Goal: Obtain resource: Download file/media

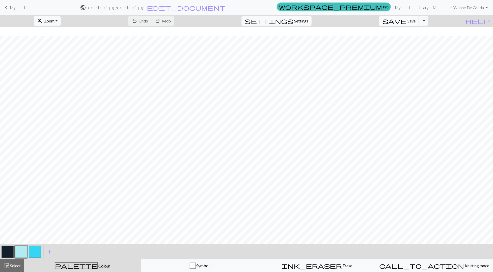
scroll to position [9, 0]
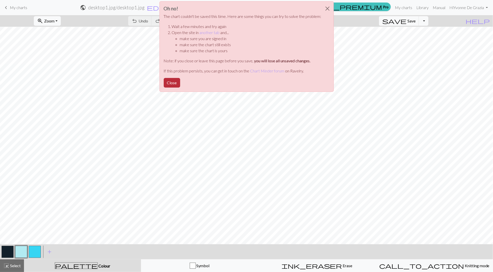
click at [171, 83] on button "Close" at bounding box center [172, 83] width 16 height 10
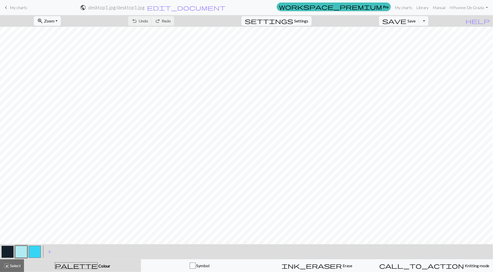
click at [16, 8] on span "My charts" at bounding box center [18, 7] width 17 height 5
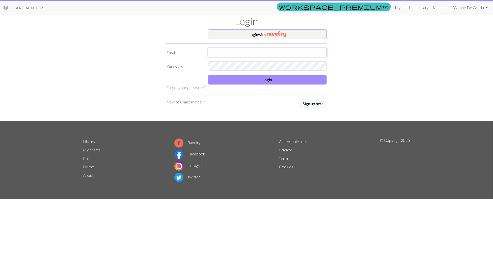
type input "yvonnedegrazia@gmail.com"
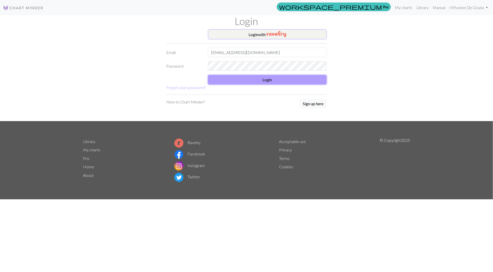
click at [235, 80] on button "Login" at bounding box center [267, 80] width 119 height 10
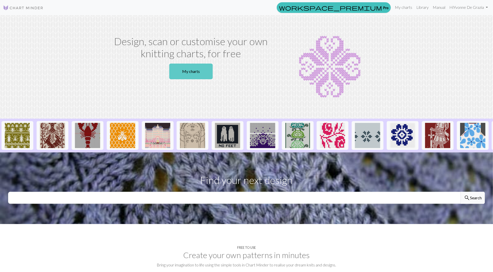
click at [185, 77] on link "My charts" at bounding box center [190, 72] width 43 height 16
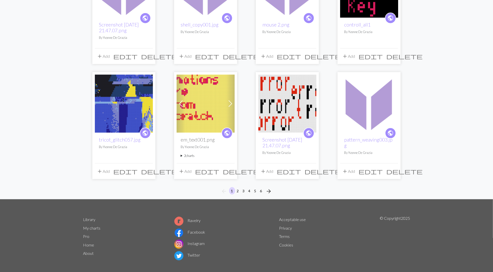
scroll to position [343, 0]
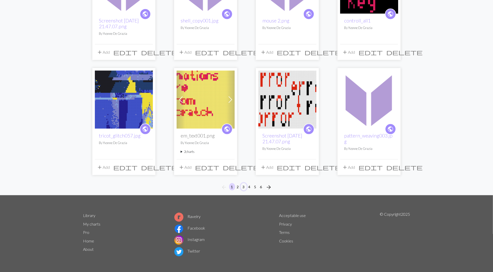
click at [245, 185] on button "3" at bounding box center [243, 186] width 6 height 7
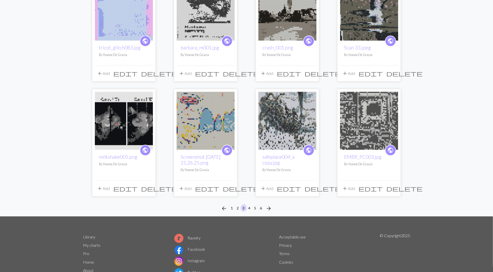
scroll to position [311, 0]
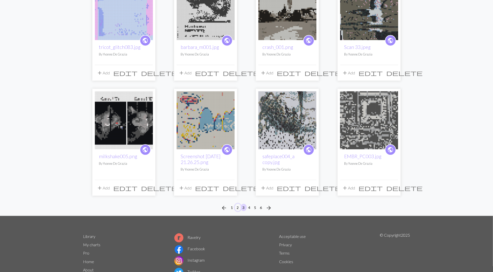
click at [237, 204] on button "2" at bounding box center [238, 207] width 6 height 7
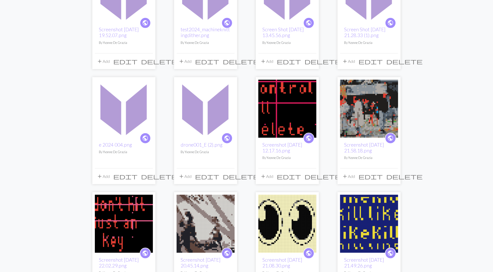
scroll to position [225, 0]
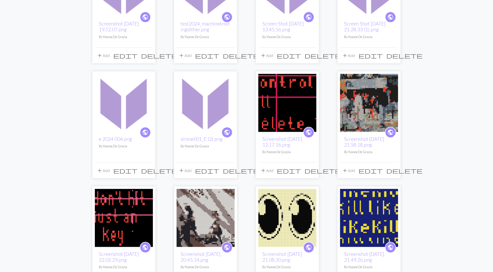
click at [123, 116] on img at bounding box center [124, 103] width 58 height 58
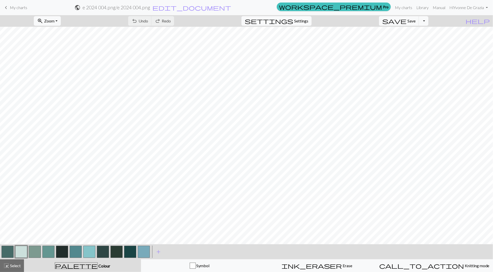
click at [19, 6] on span "My charts" at bounding box center [18, 7] width 17 height 5
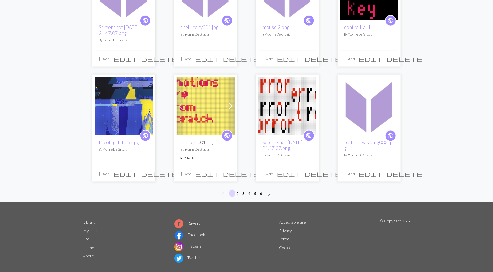
scroll to position [343, 0]
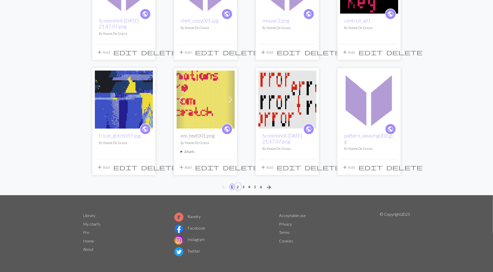
click at [237, 185] on button "2" at bounding box center [238, 186] width 6 height 7
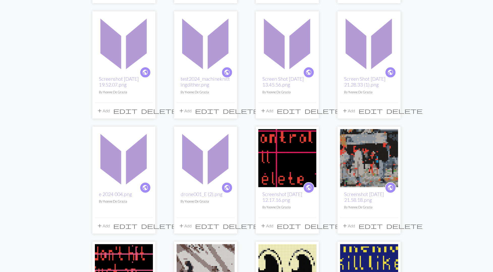
scroll to position [178, 0]
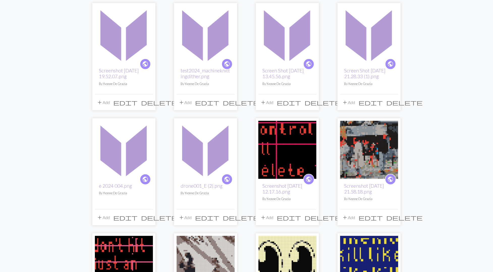
click at [363, 57] on img at bounding box center [369, 35] width 58 height 58
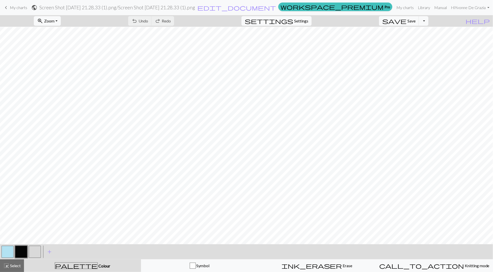
scroll to position [108, 0]
click at [406, 22] on span "save" at bounding box center [394, 20] width 24 height 7
click at [428, 22] on button "Toggle Dropdown" at bounding box center [423, 21] width 10 height 10
click at [421, 40] on button "save_alt Download" at bounding box center [386, 40] width 83 height 8
click at [235, 16] on button "Download" at bounding box center [234, 17] width 24 height 10
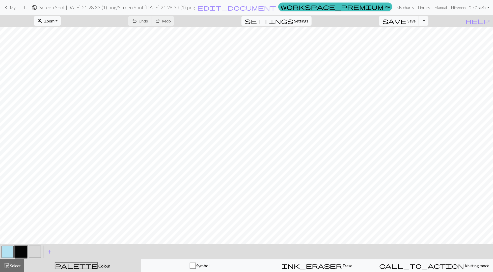
click at [14, 9] on span "My charts" at bounding box center [18, 7] width 17 height 5
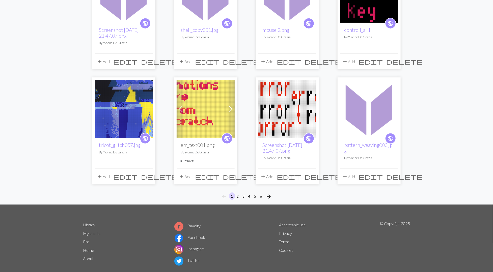
scroll to position [343, 0]
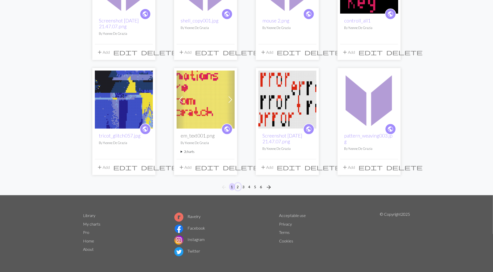
click at [238, 184] on button "2" at bounding box center [238, 186] width 6 height 7
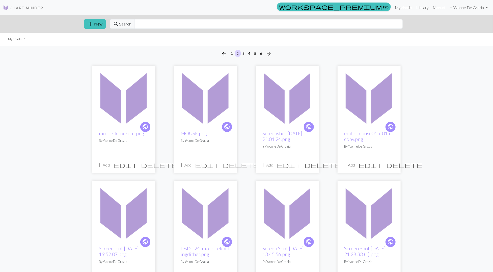
click at [287, 111] on img at bounding box center [287, 97] width 58 height 58
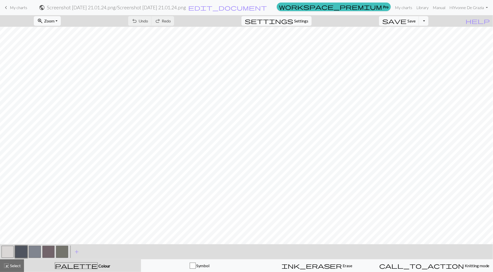
click at [12, 6] on span "My charts" at bounding box center [18, 7] width 17 height 5
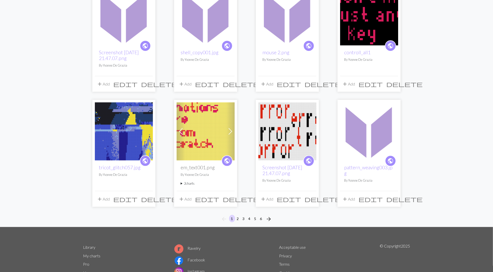
scroll to position [318, 0]
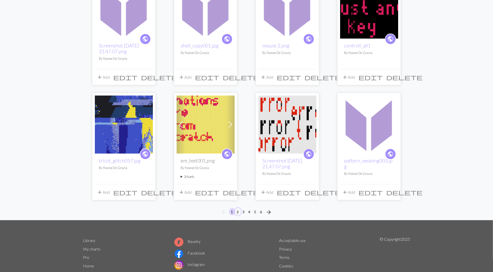
click at [237, 209] on button "2" at bounding box center [238, 211] width 6 height 7
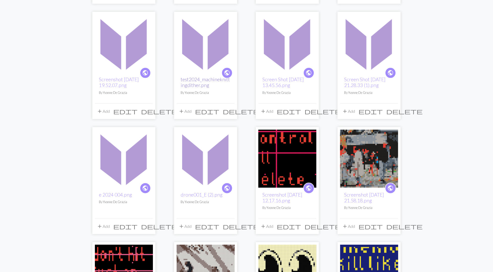
scroll to position [168, 0]
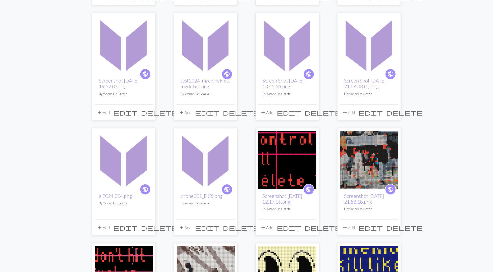
click at [133, 55] on img at bounding box center [124, 45] width 58 height 58
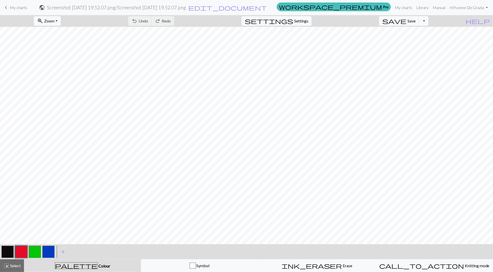
click at [428, 20] on button "Toggle Dropdown" at bounding box center [423, 21] width 10 height 10
click at [421, 38] on button "save_alt Download" at bounding box center [386, 40] width 83 height 8
click at [228, 16] on button "Download" at bounding box center [234, 17] width 24 height 10
click at [11, 8] on span "My charts" at bounding box center [18, 7] width 17 height 5
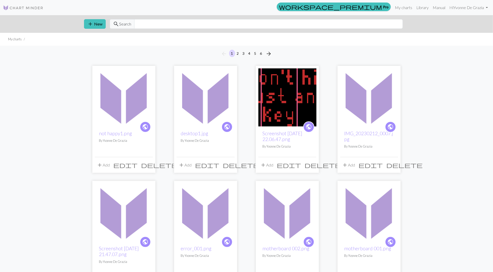
click at [131, 105] on img at bounding box center [124, 97] width 58 height 58
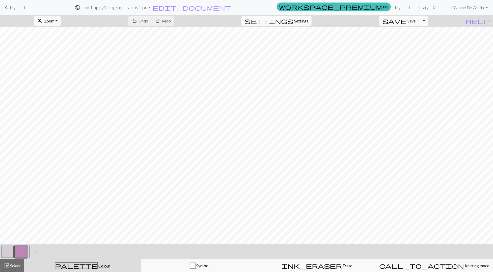
click at [428, 23] on button "Toggle Dropdown" at bounding box center [423, 21] width 10 height 10
click at [415, 42] on button "save_alt Download" at bounding box center [386, 40] width 83 height 8
click at [229, 17] on button "Download" at bounding box center [234, 17] width 24 height 10
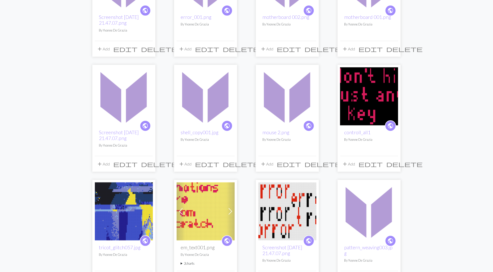
scroll to position [236, 0]
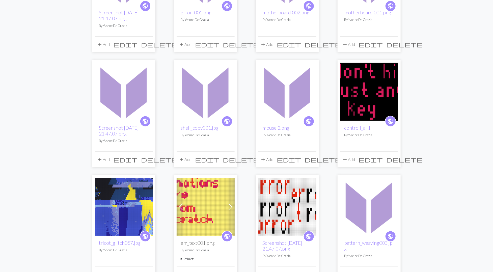
click at [138, 205] on img at bounding box center [124, 207] width 58 height 58
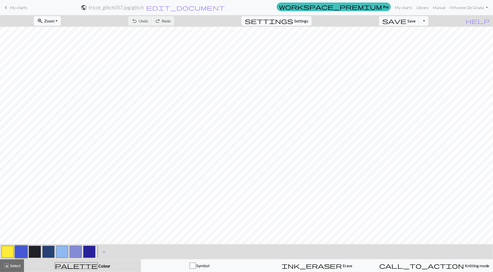
click at [428, 19] on button "Toggle Dropdown" at bounding box center [423, 21] width 10 height 10
click at [413, 39] on button "save_alt Download" at bounding box center [386, 40] width 83 height 8
click at [236, 18] on button "Download" at bounding box center [234, 17] width 24 height 10
click at [13, 7] on span "My charts" at bounding box center [18, 7] width 17 height 5
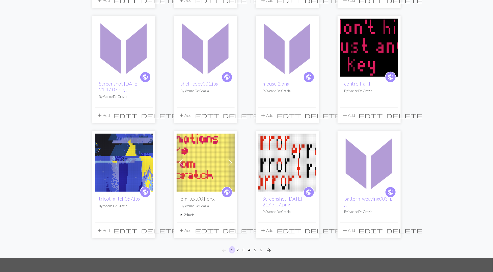
scroll to position [281, 0]
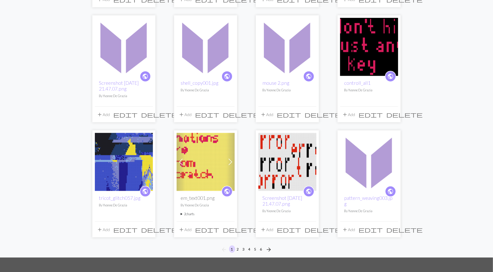
click at [200, 146] on img at bounding box center [205, 162] width 58 height 58
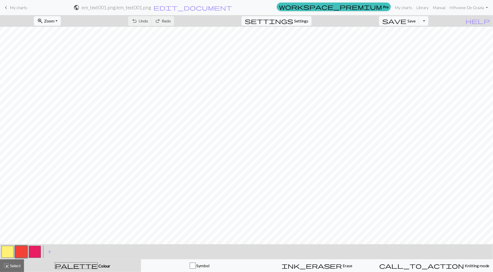
click at [428, 20] on button "Toggle Dropdown" at bounding box center [423, 21] width 10 height 10
click at [419, 39] on button "save_alt Download" at bounding box center [386, 40] width 83 height 8
click at [237, 15] on button "Download" at bounding box center [234, 17] width 24 height 10
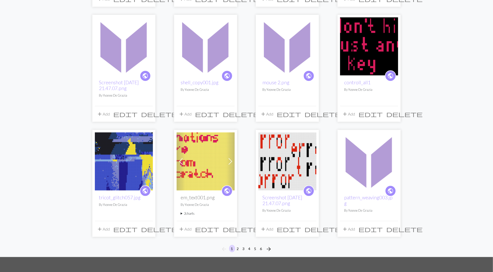
scroll to position [288, 0]
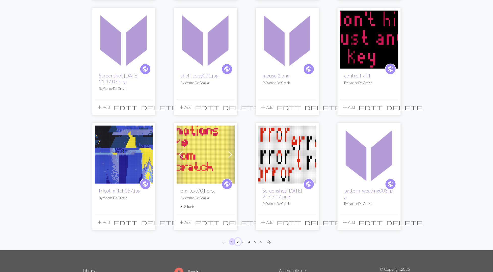
click at [239, 239] on button "2" at bounding box center [238, 241] width 6 height 7
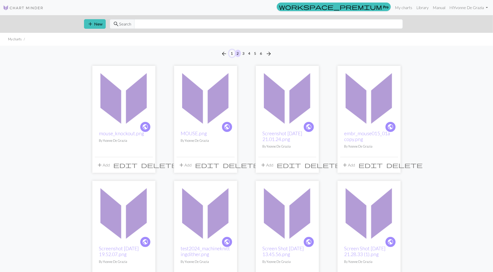
click at [232, 52] on button "1" at bounding box center [232, 53] width 6 height 7
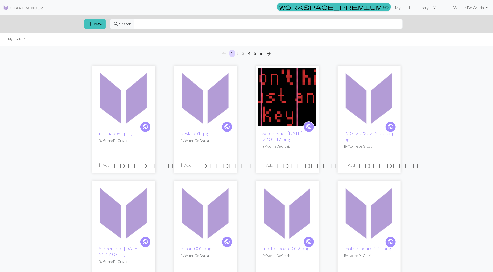
click at [199, 109] on img at bounding box center [205, 97] width 58 height 58
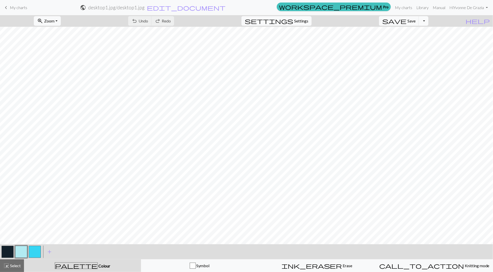
click at [428, 21] on button "Toggle Dropdown" at bounding box center [423, 21] width 10 height 10
click at [423, 39] on button "save_alt Download" at bounding box center [386, 40] width 83 height 8
click at [233, 17] on button "Download" at bounding box center [234, 17] width 24 height 10
click at [17, 6] on span "My charts" at bounding box center [18, 7] width 17 height 5
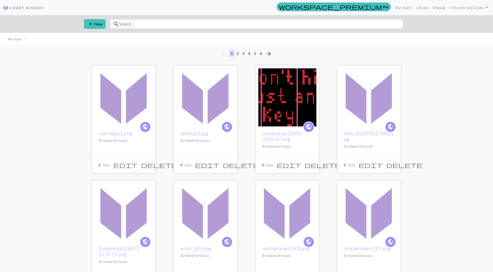
click at [140, 106] on img at bounding box center [124, 97] width 58 height 58
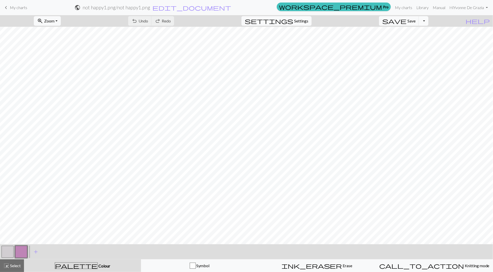
click at [428, 22] on button "Toggle Dropdown" at bounding box center [423, 21] width 10 height 10
click at [420, 41] on button "save_alt Download" at bounding box center [386, 40] width 83 height 8
click at [235, 16] on button "Download" at bounding box center [234, 17] width 24 height 10
click at [14, 8] on span "My charts" at bounding box center [18, 7] width 17 height 5
